Goal: Information Seeking & Learning: Learn about a topic

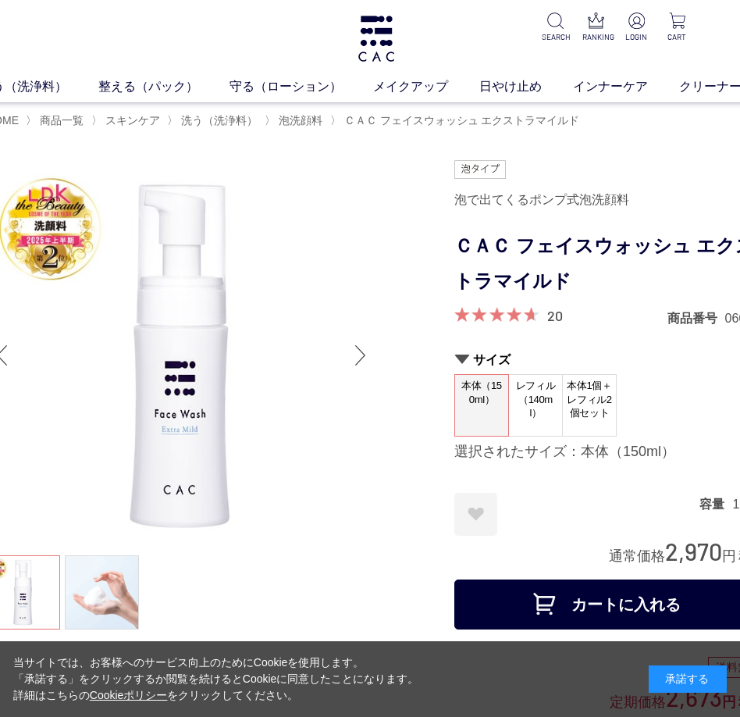
scroll to position [0, 20]
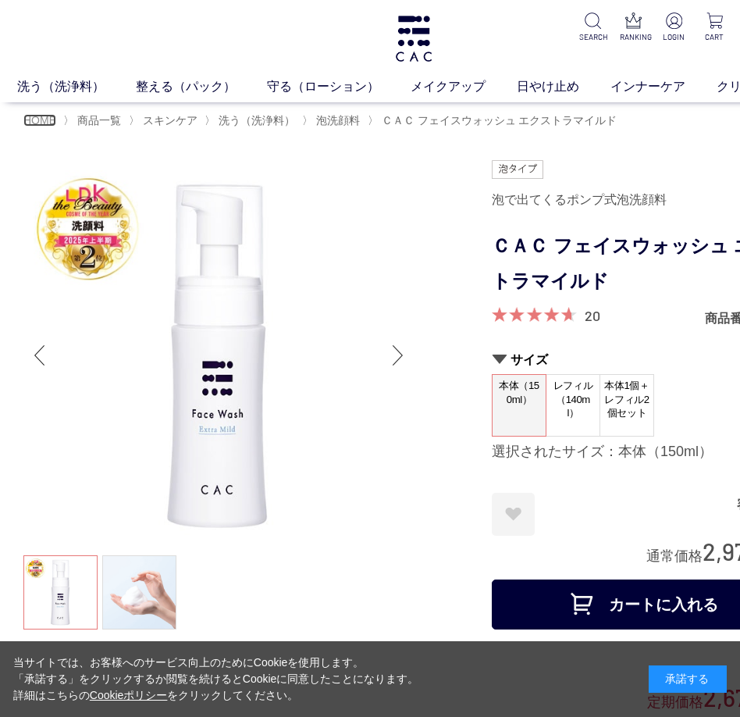
click at [44, 119] on span "HOME" at bounding box center [39, 120] width 33 height 12
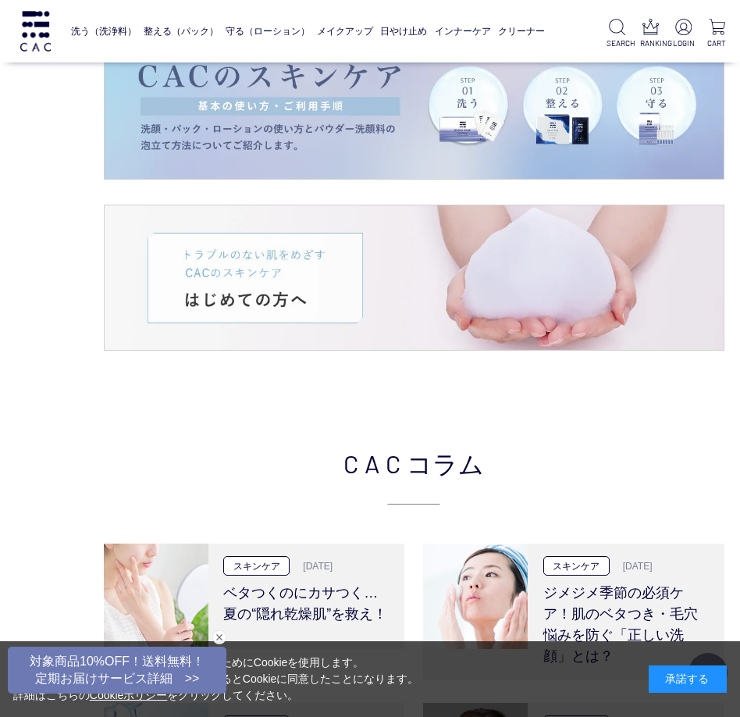
scroll to position [2139, 0]
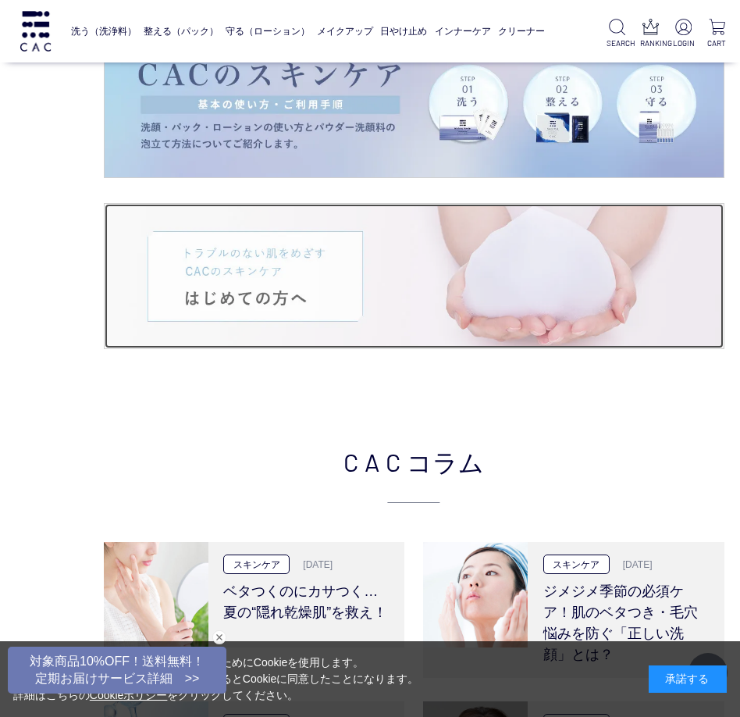
click at [464, 272] on img at bounding box center [414, 276] width 619 height 144
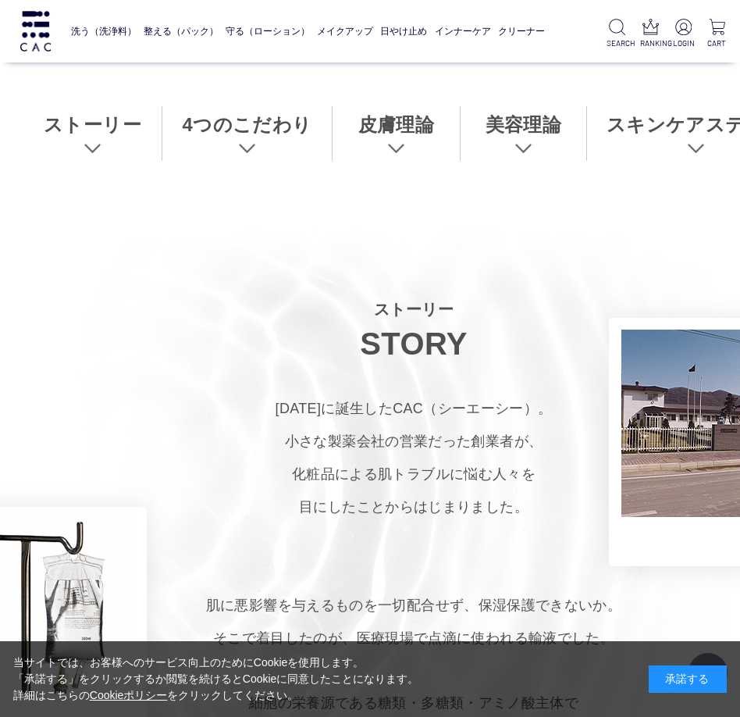
scroll to position [535, 0]
